Goal: Task Accomplishment & Management: Manage account settings

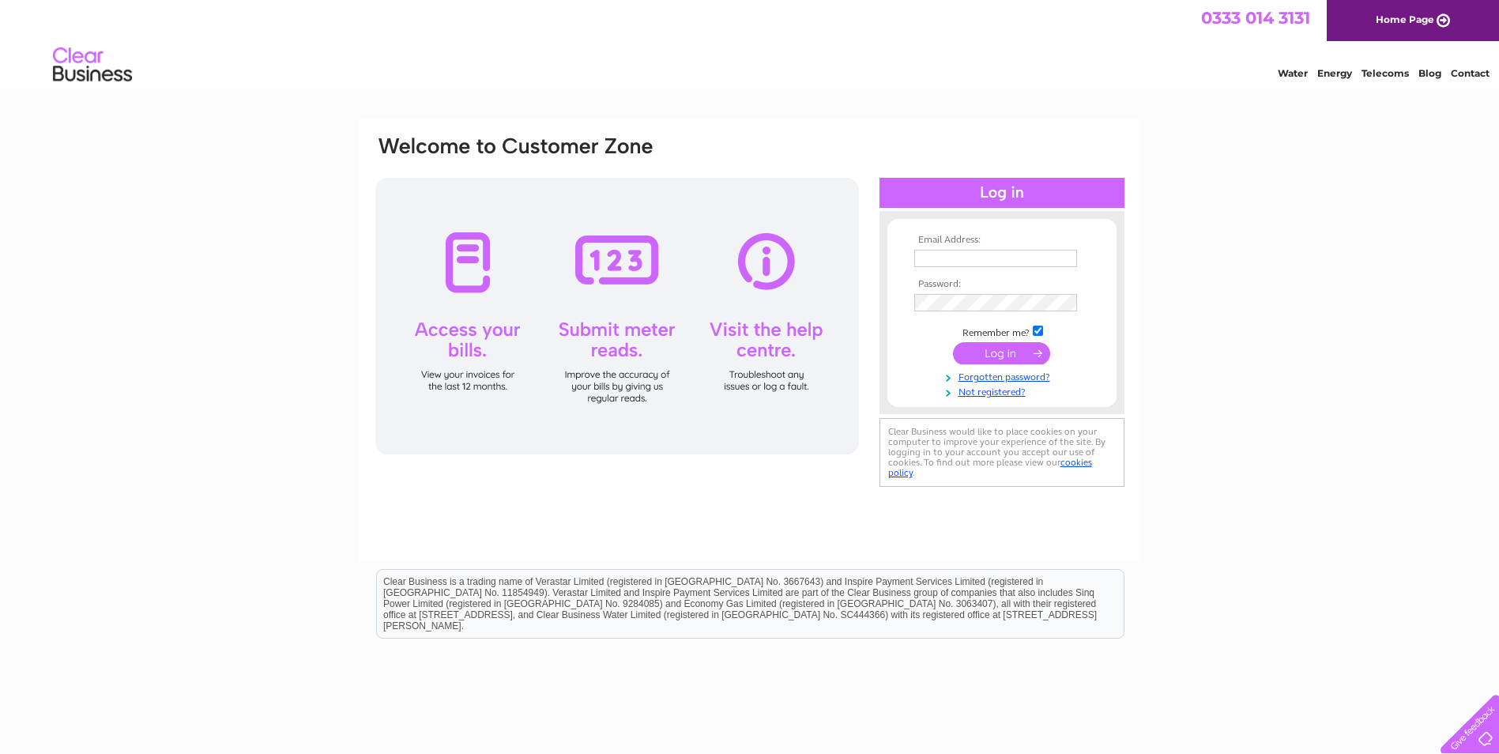
type input "melanie.fraser@igne.com"
click at [1006, 346] on input "submit" at bounding box center [1001, 353] width 97 height 22
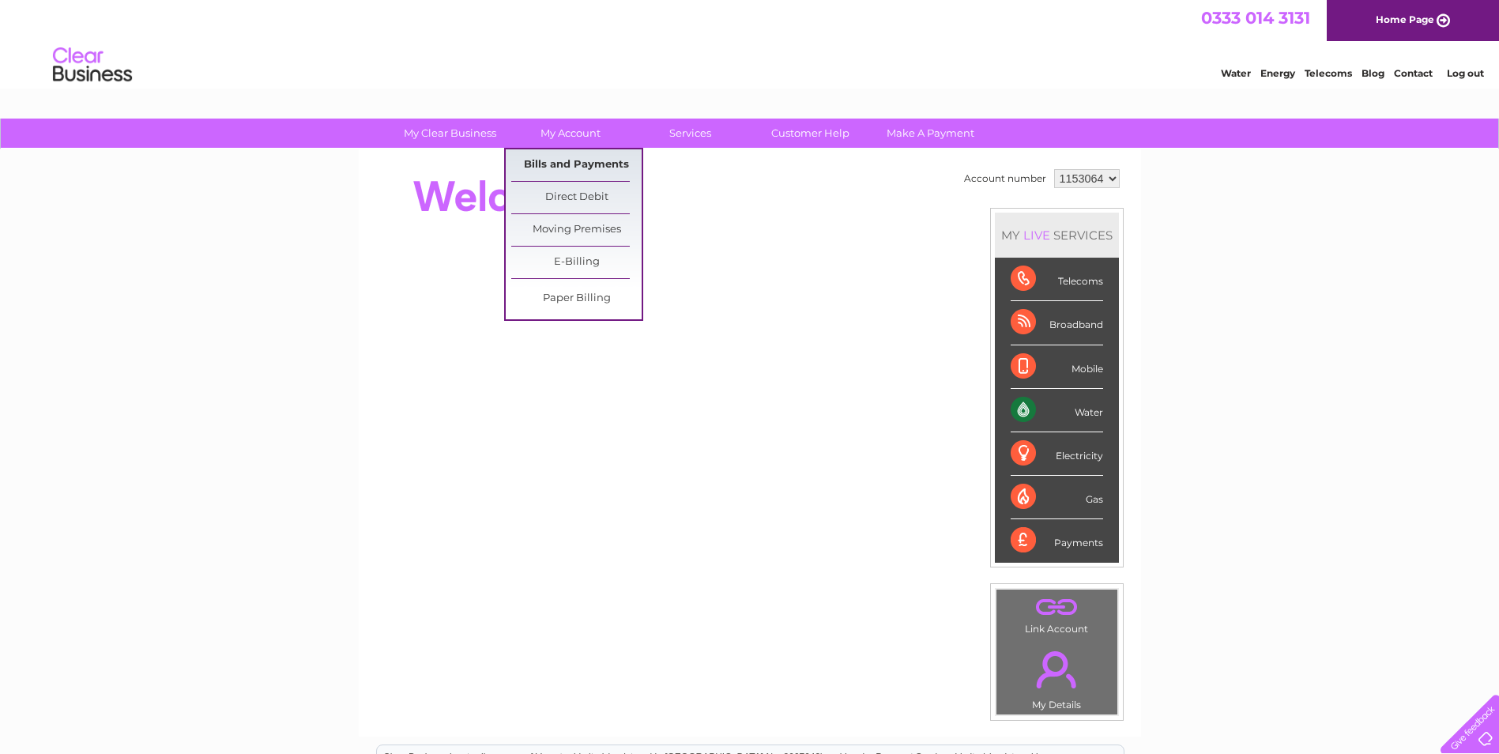
click at [580, 159] on link "Bills and Payments" at bounding box center [576, 165] width 130 height 32
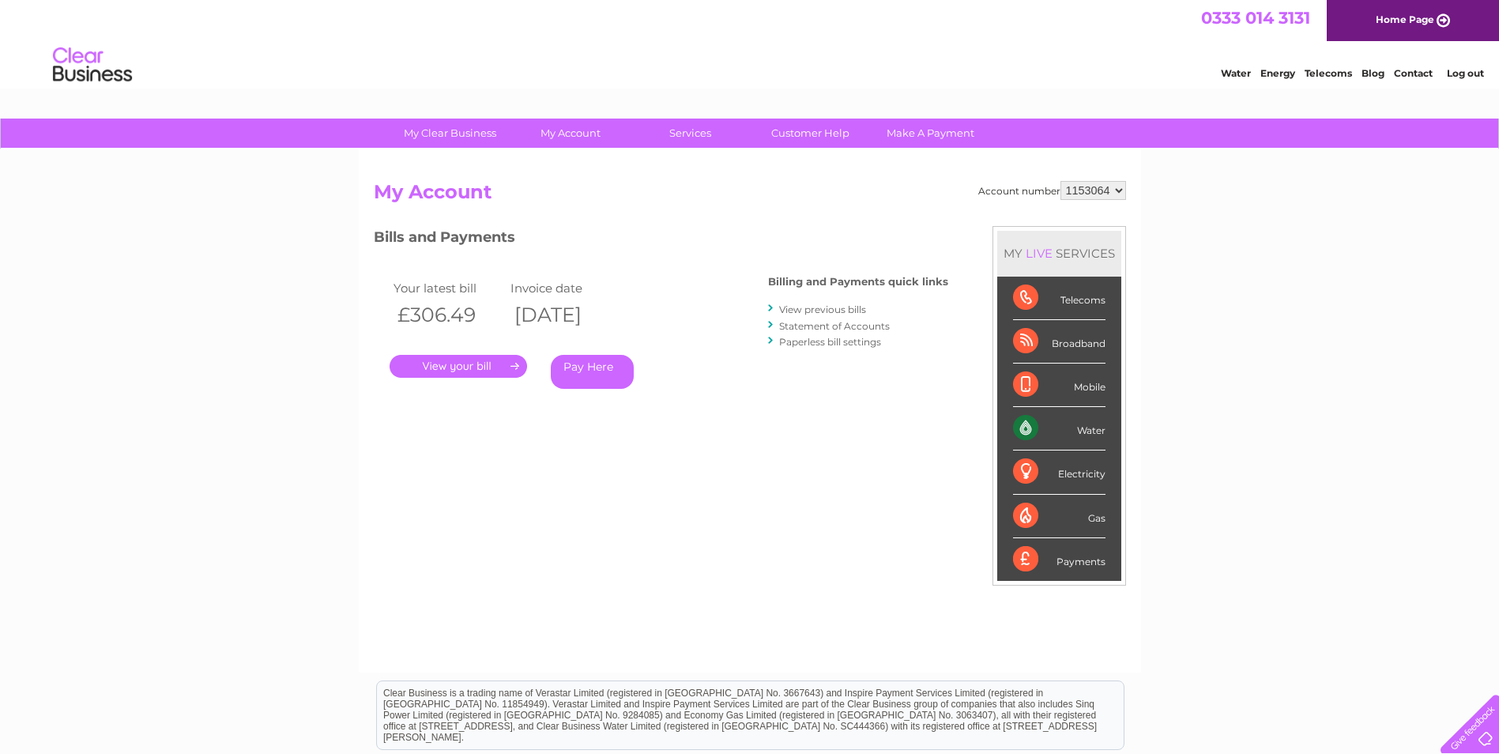
click at [435, 363] on link "." at bounding box center [458, 366] width 137 height 23
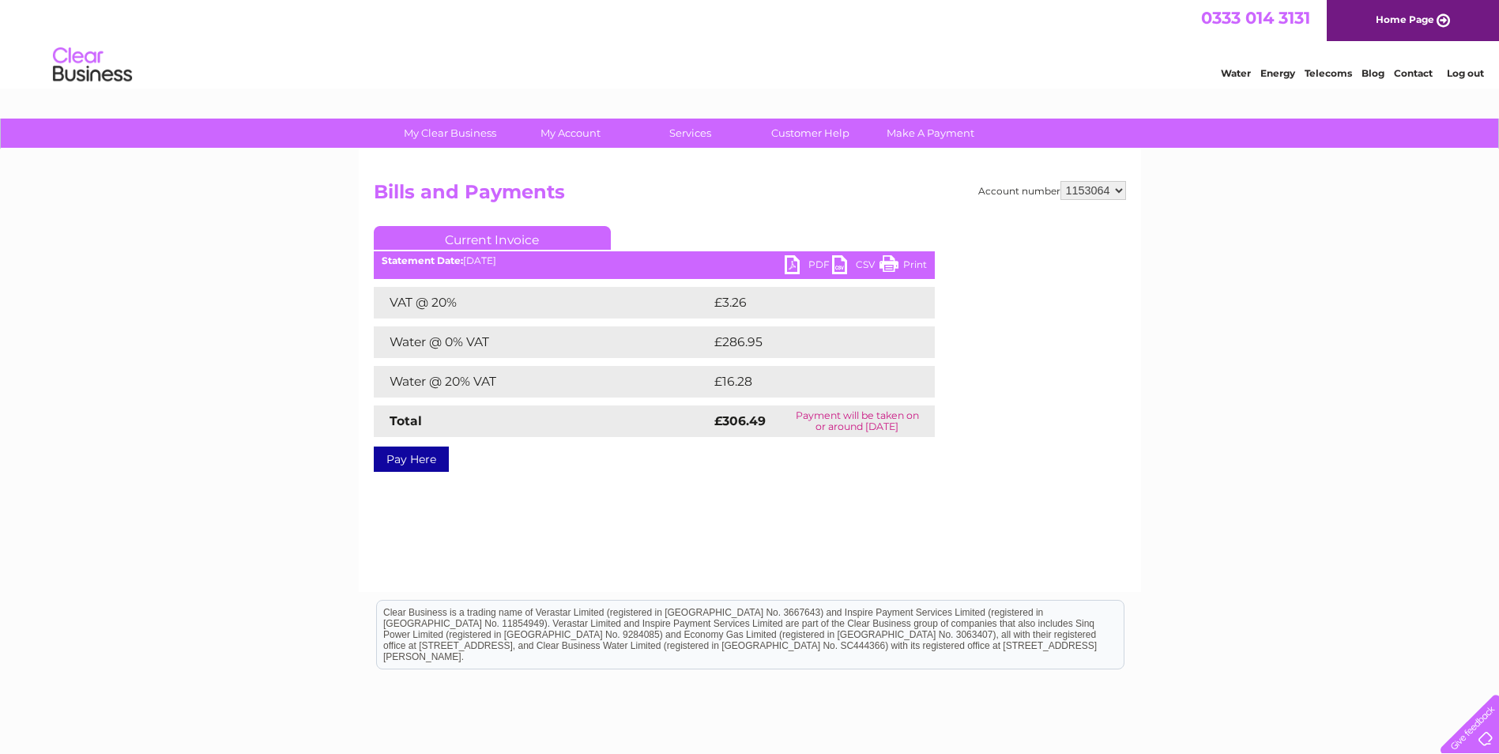
click at [815, 255] on ul "Current Invoice" at bounding box center [654, 240] width 561 height 29
click at [811, 269] on link "PDF" at bounding box center [808, 266] width 47 height 23
click at [815, 263] on link "PDF" at bounding box center [808, 266] width 47 height 23
